Goal: Task Accomplishment & Management: Use online tool/utility

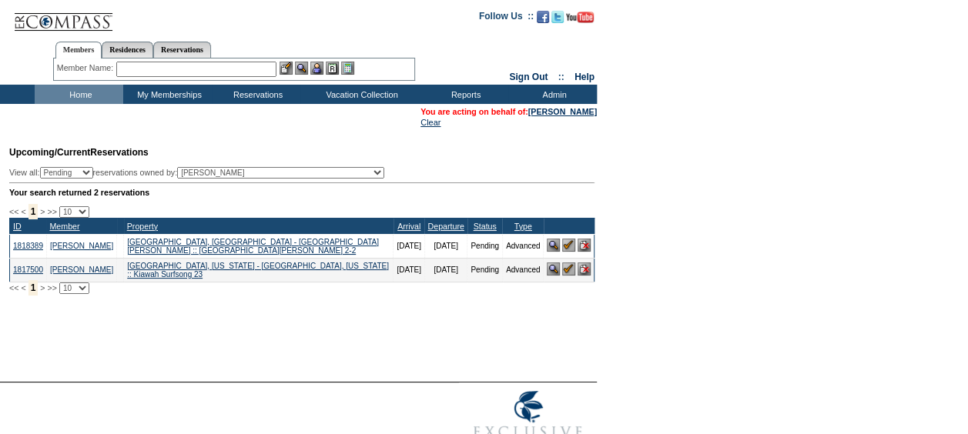
click at [572, 247] on img at bounding box center [568, 245] width 13 height 13
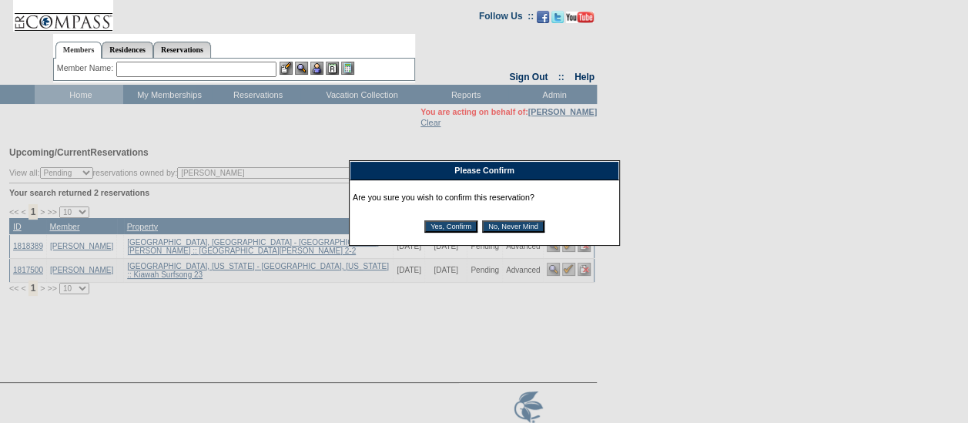
click at [455, 225] on input "Yes, Confirm" at bounding box center [450, 226] width 53 height 12
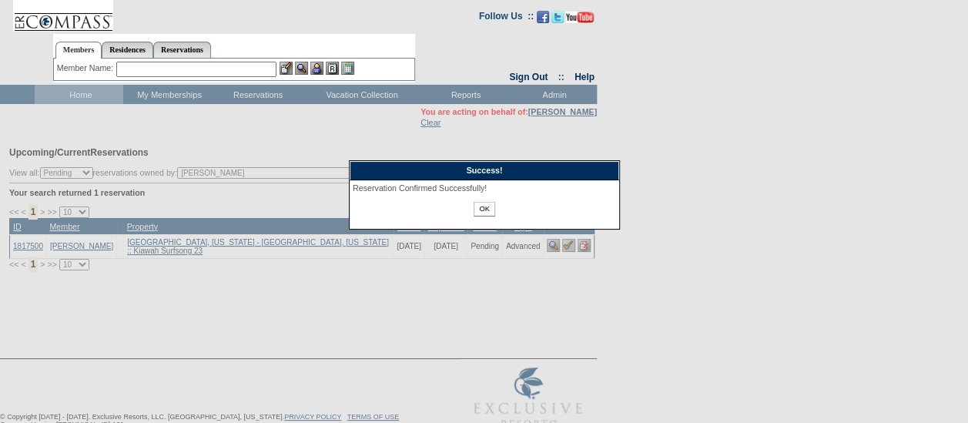
click at [481, 210] on input "OK" at bounding box center [484, 209] width 21 height 15
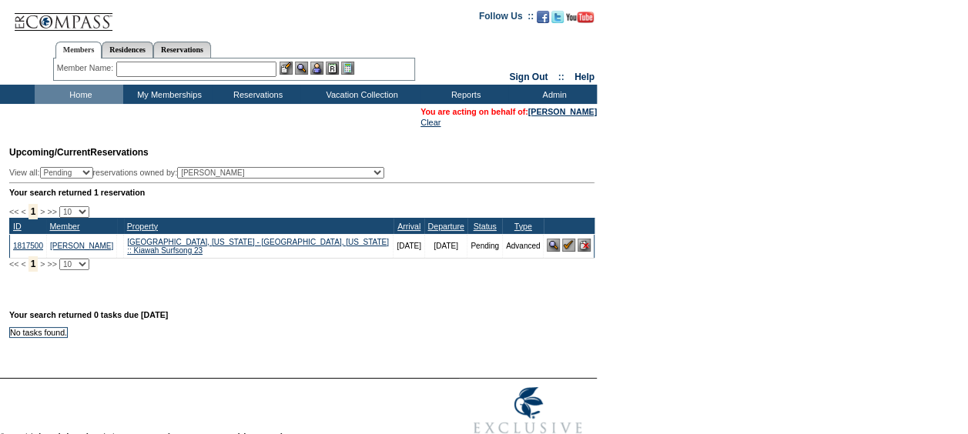
click at [138, 72] on input "text" at bounding box center [196, 69] width 160 height 15
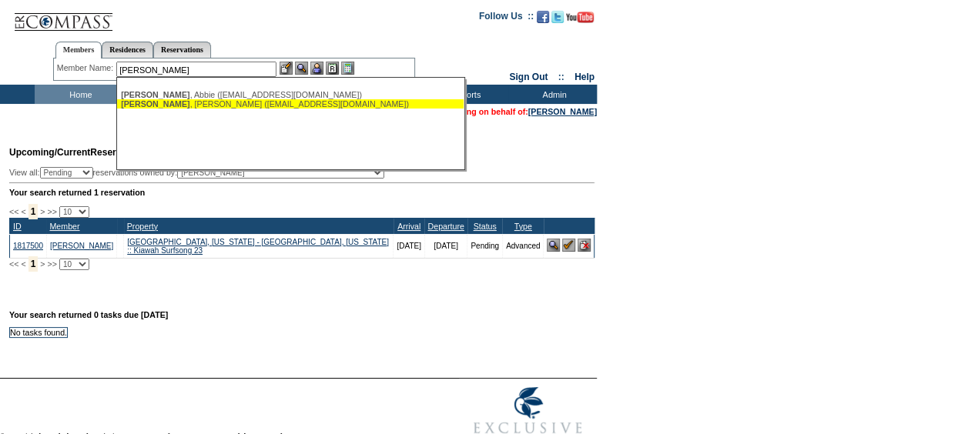
click at [186, 103] on div "[PERSON_NAME] ([EMAIL_ADDRESS][DOMAIN_NAME])" at bounding box center [290, 103] width 339 height 9
type input "Manning, John (johnomanning@gmail.com)"
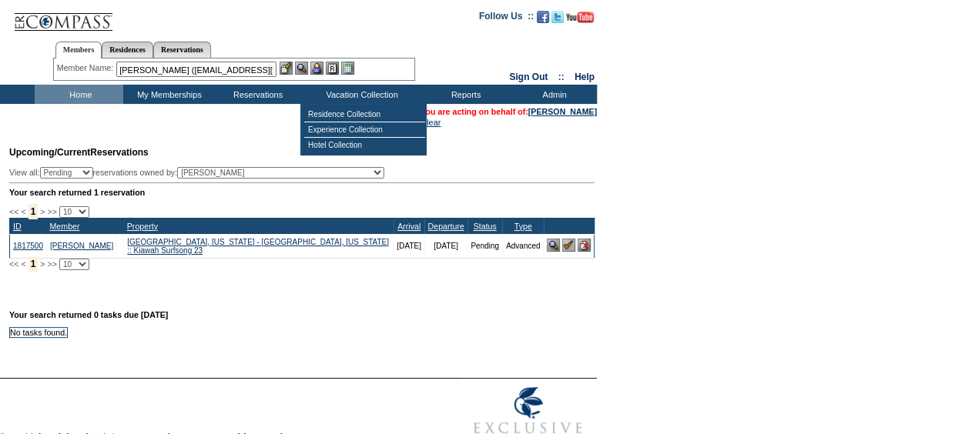
click at [320, 68] on img at bounding box center [316, 68] width 13 height 13
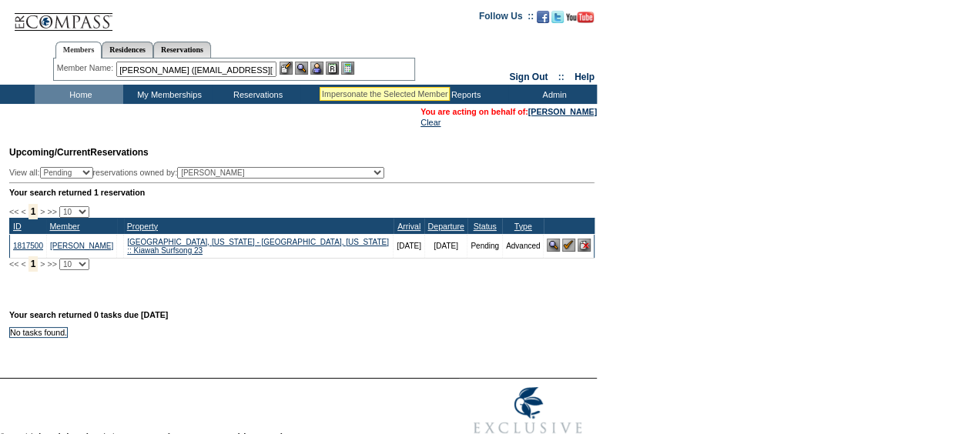
click at [308, 66] on img at bounding box center [301, 68] width 13 height 13
